Goal: Task Accomplishment & Management: Manage account settings

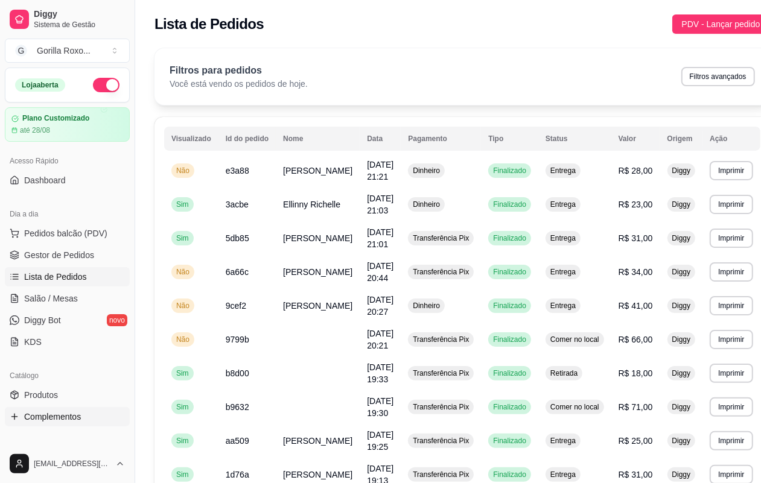
scroll to position [151, 0]
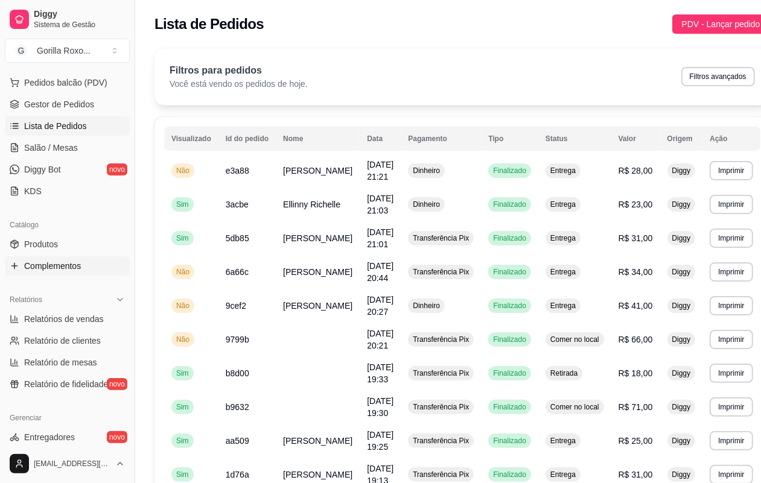
click at [77, 272] on span "Complementos" at bounding box center [52, 266] width 57 height 12
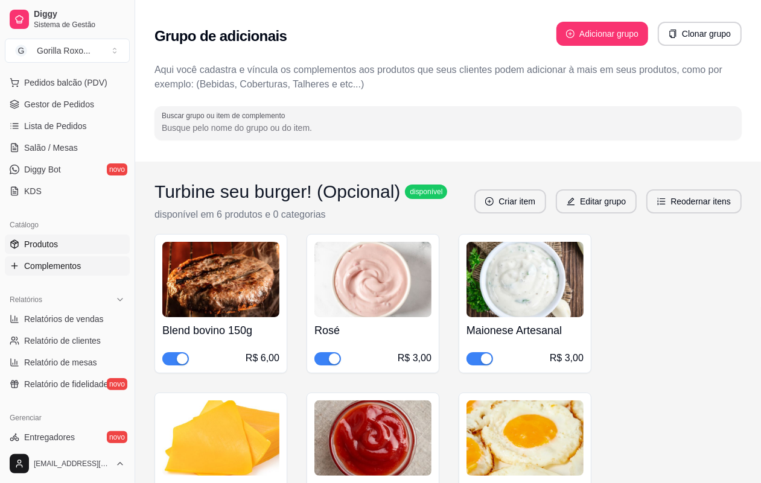
click at [77, 246] on link "Produtos" at bounding box center [67, 244] width 125 height 19
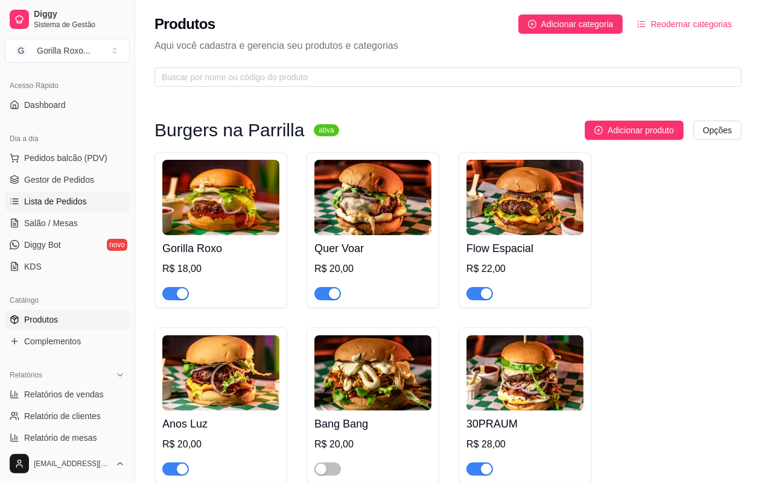
click at [61, 194] on link "Lista de Pedidos" at bounding box center [67, 201] width 125 height 19
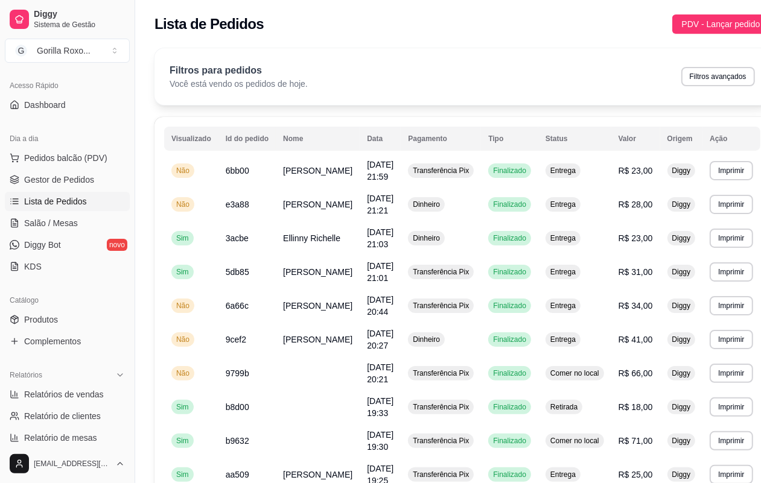
scroll to position [384, 0]
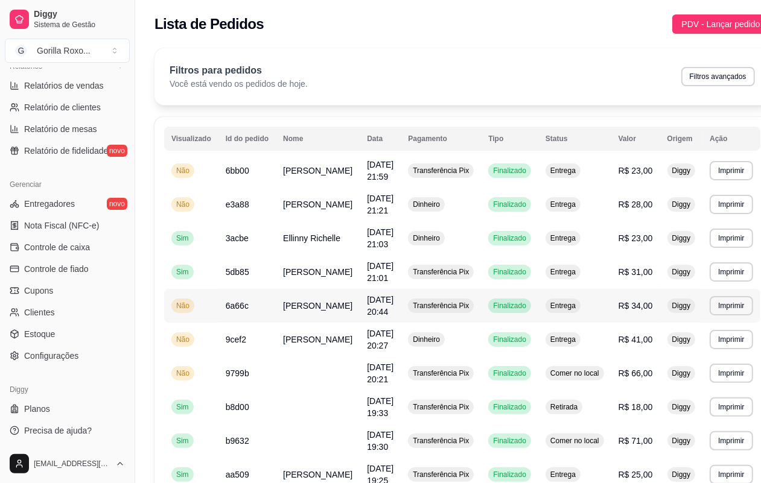
click at [314, 323] on td "[PERSON_NAME]" at bounding box center [318, 306] width 84 height 34
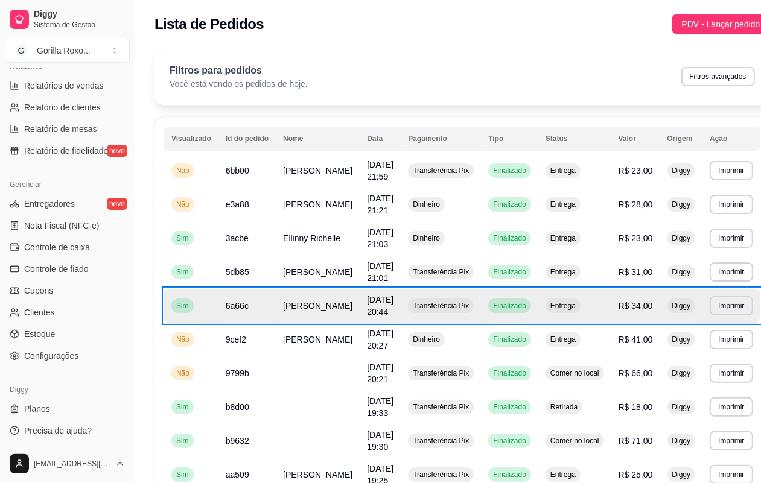
click at [308, 72] on div "Filtros para pedidos Você está vendo os pedidos de hoje. Filtros avançados" at bounding box center [462, 76] width 585 height 27
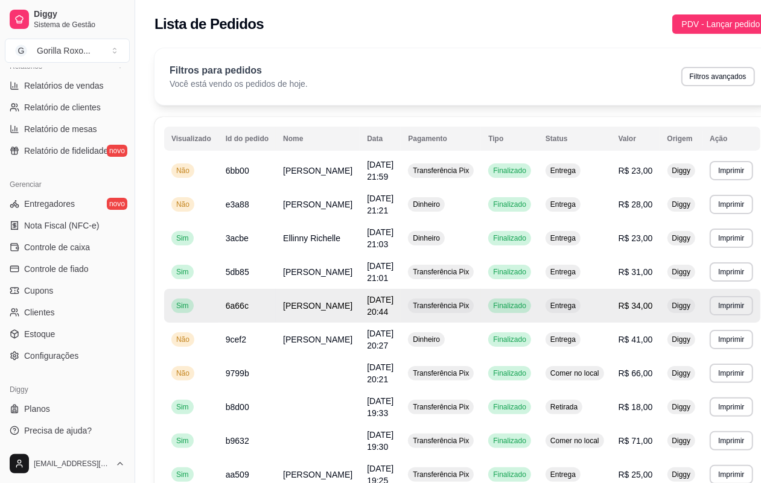
click at [323, 37] on div "Lista de Pedidos PDV - Lançar pedido" at bounding box center [462, 20] width 654 height 41
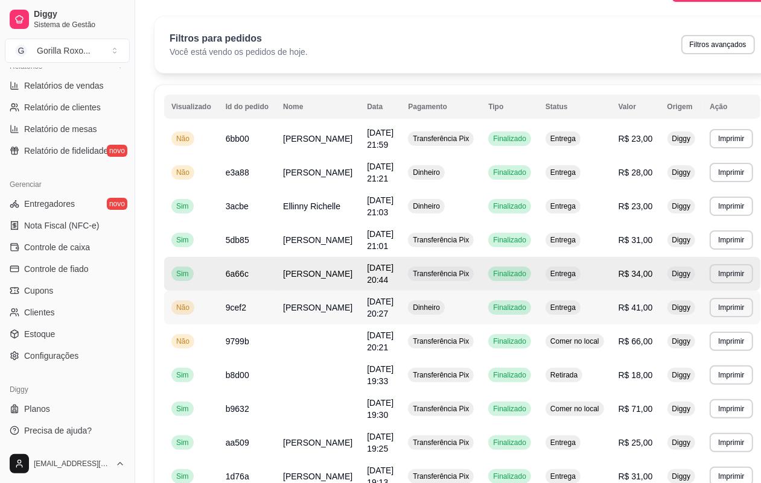
scroll to position [0, 0]
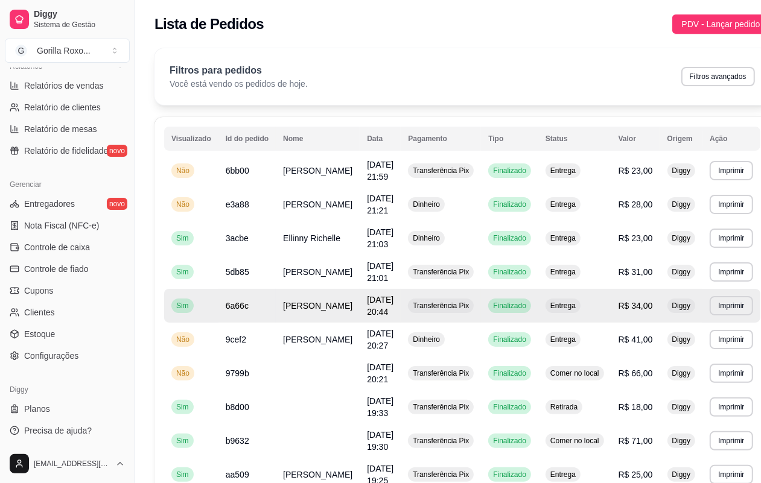
click at [550, 34] on div "Lista de Pedidos PDV - Lançar pedido" at bounding box center [462, 20] width 654 height 41
click at [424, 29] on div "Lista de Pedidos PDV - Lançar pedido" at bounding box center [463, 23] width 616 height 19
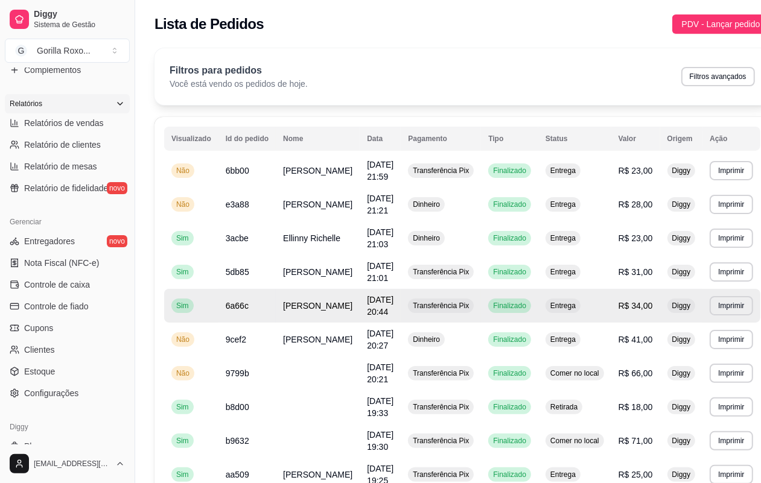
scroll to position [309, 0]
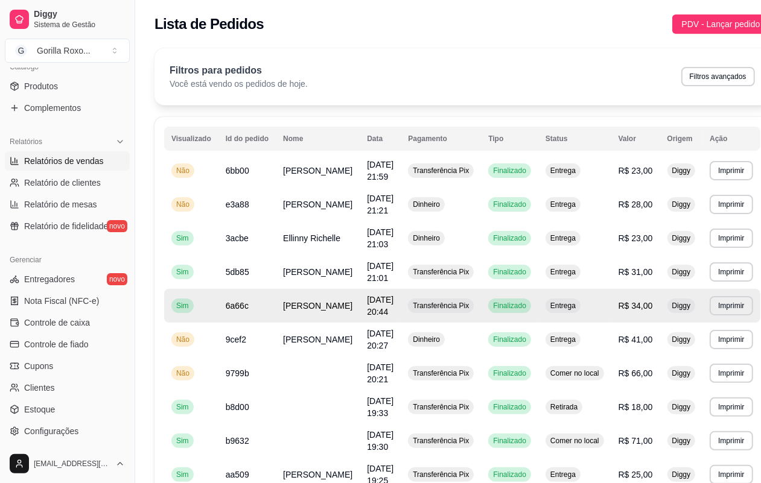
click at [95, 164] on span "Relatórios de vendas" at bounding box center [64, 161] width 80 height 12
select select "ALL"
select select "0"
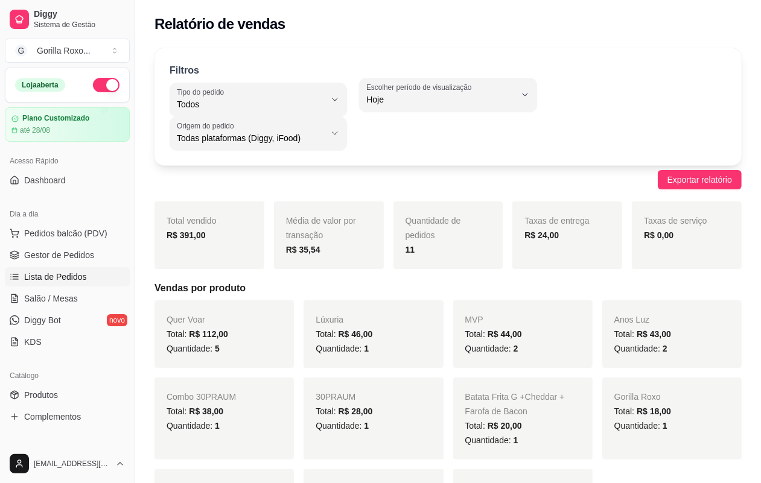
click at [74, 267] on link "Lista de Pedidos" at bounding box center [67, 276] width 125 height 19
